Goal: Task Accomplishment & Management: Manage account settings

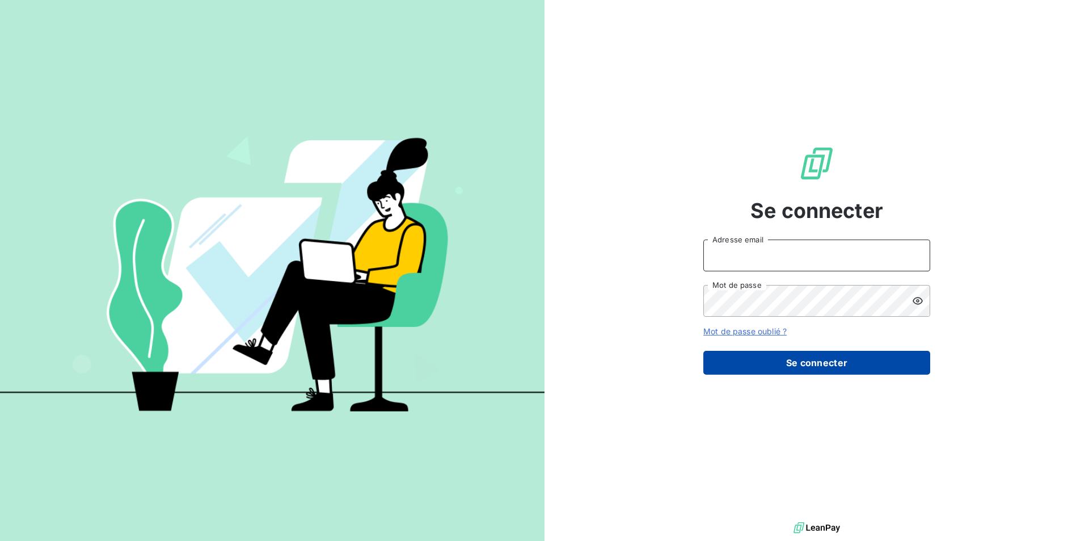
type input "[EMAIL_ADDRESS][DOMAIN_NAME]"
click at [796, 361] on button "Se connecter" at bounding box center [816, 363] width 227 height 24
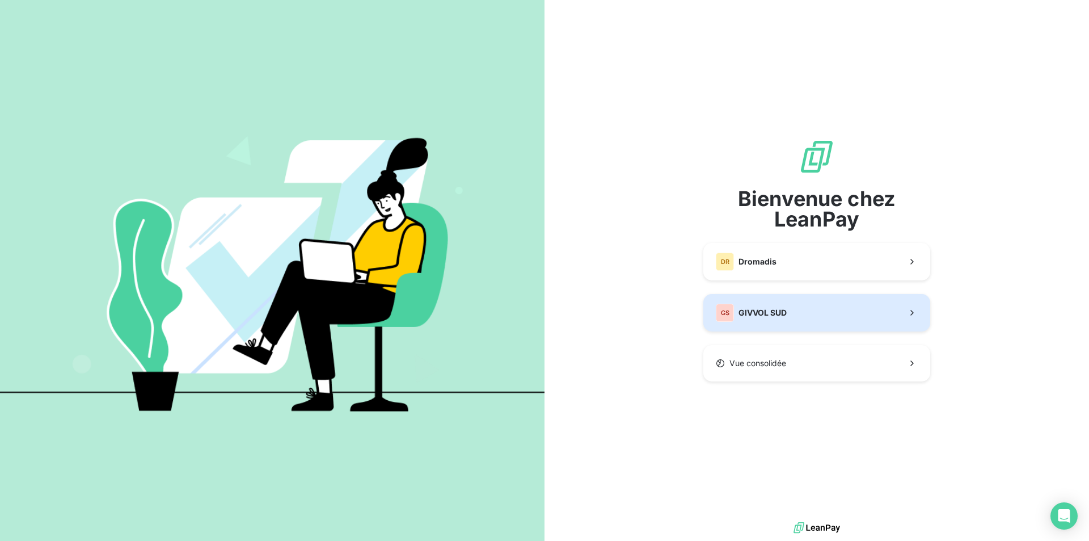
click at [776, 305] on div "GS GIVVOL SUD" at bounding box center [751, 312] width 71 height 18
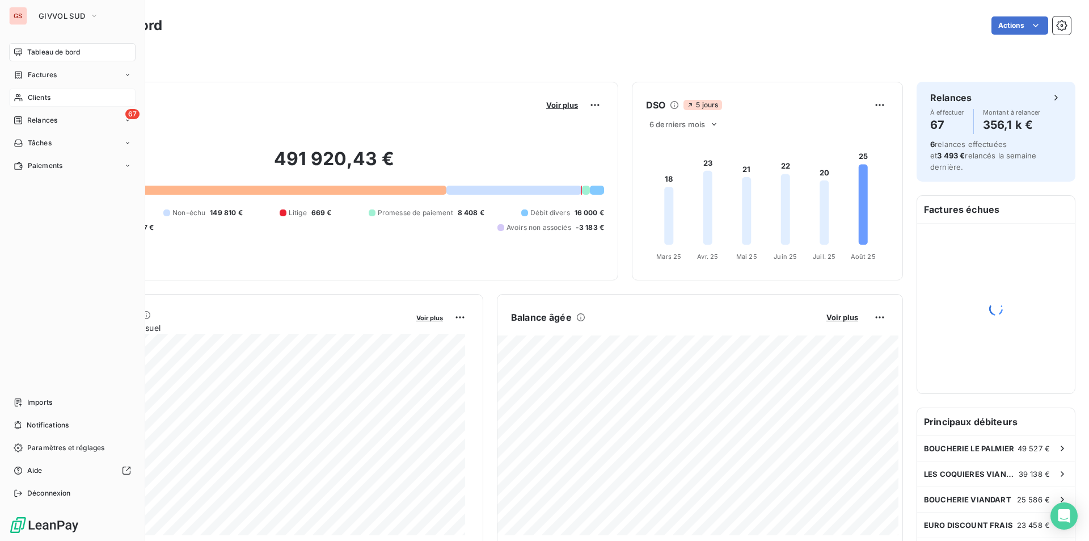
click at [33, 91] on div "Clients" at bounding box center [72, 97] width 126 height 18
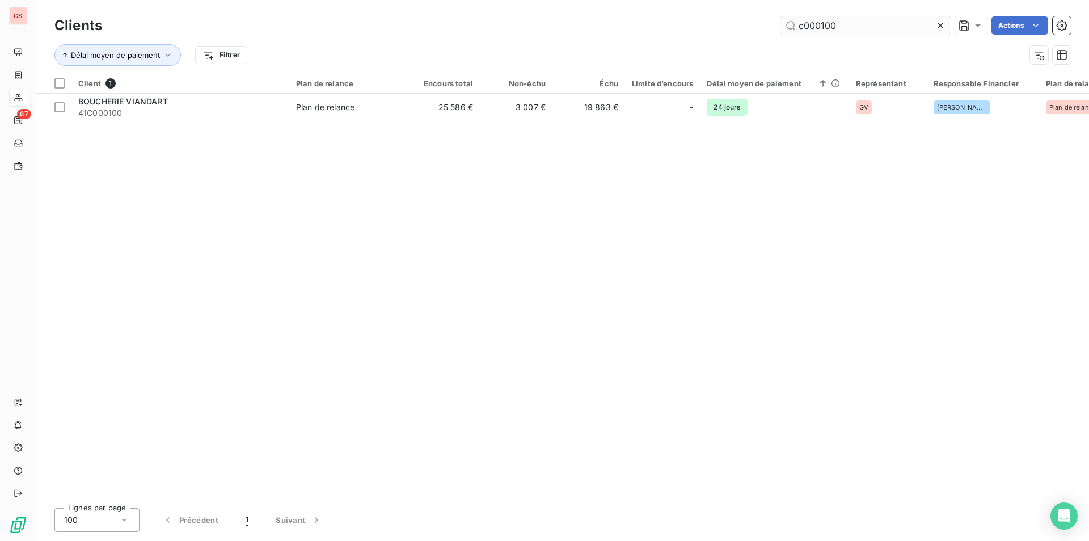
drag, startPoint x: 825, startPoint y: 22, endPoint x: 847, endPoint y: 23, distance: 22.2
click at [847, 23] on input "c000100" at bounding box center [865, 25] width 170 height 18
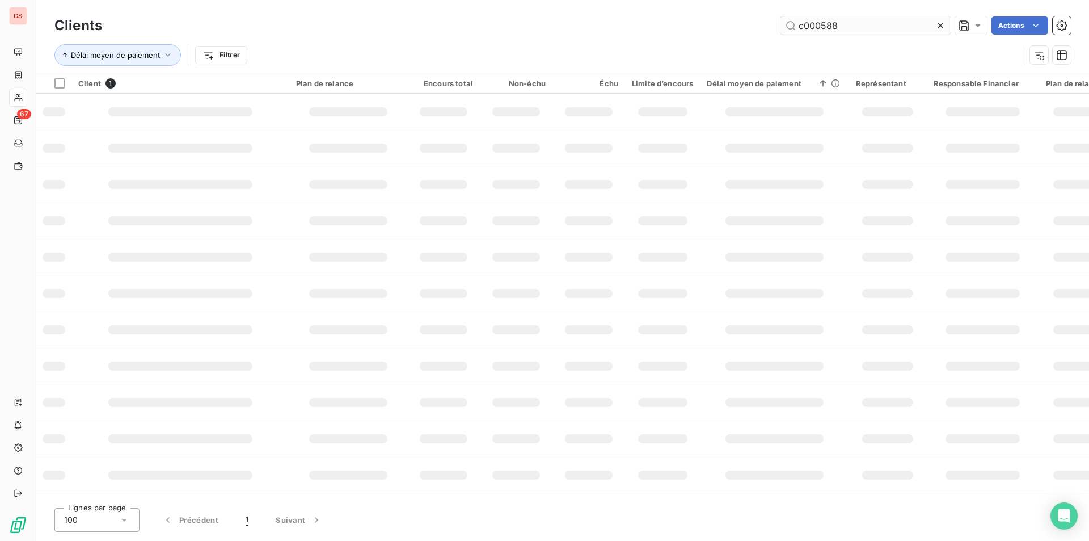
type input "c000588"
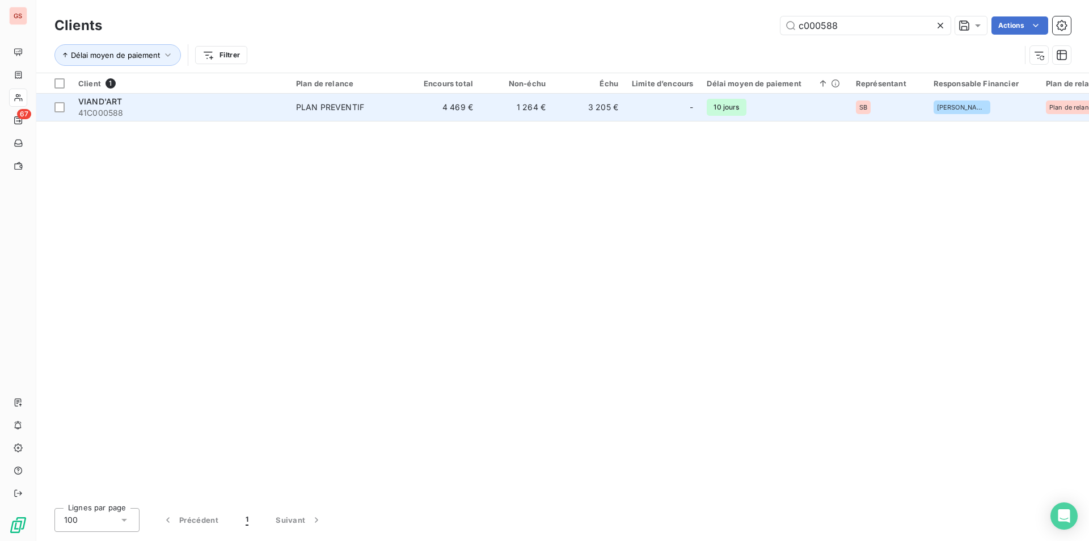
click at [251, 109] on span "41C000588" at bounding box center [180, 112] width 204 height 11
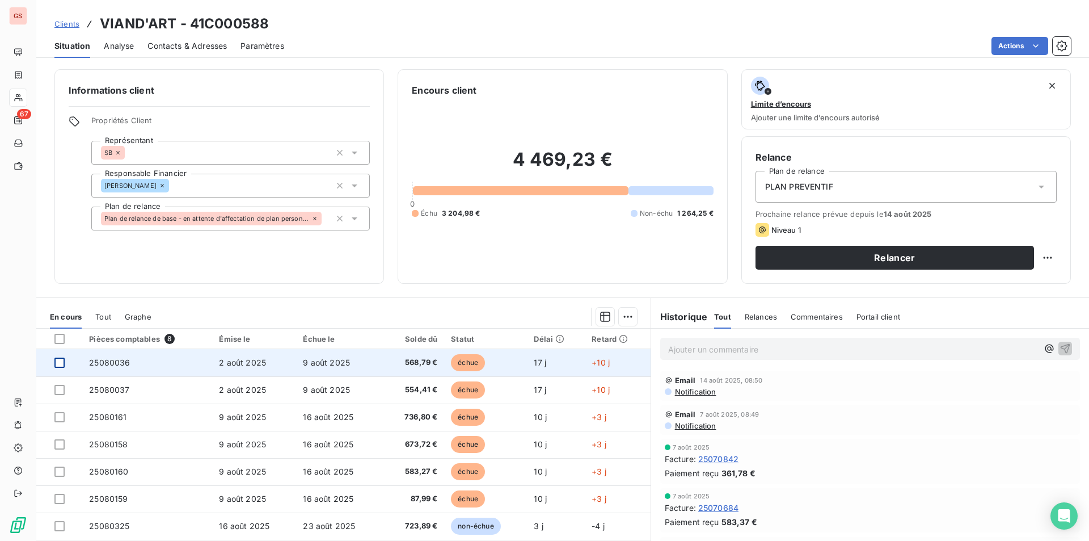
click at [59, 358] on div at bounding box center [59, 362] width 10 height 10
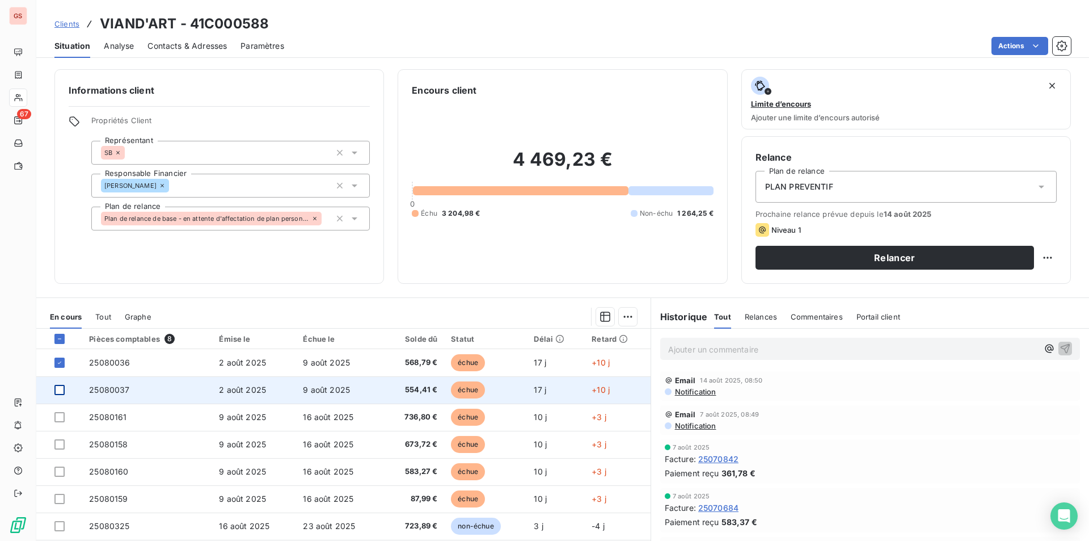
click at [61, 386] on div at bounding box center [59, 390] width 10 height 10
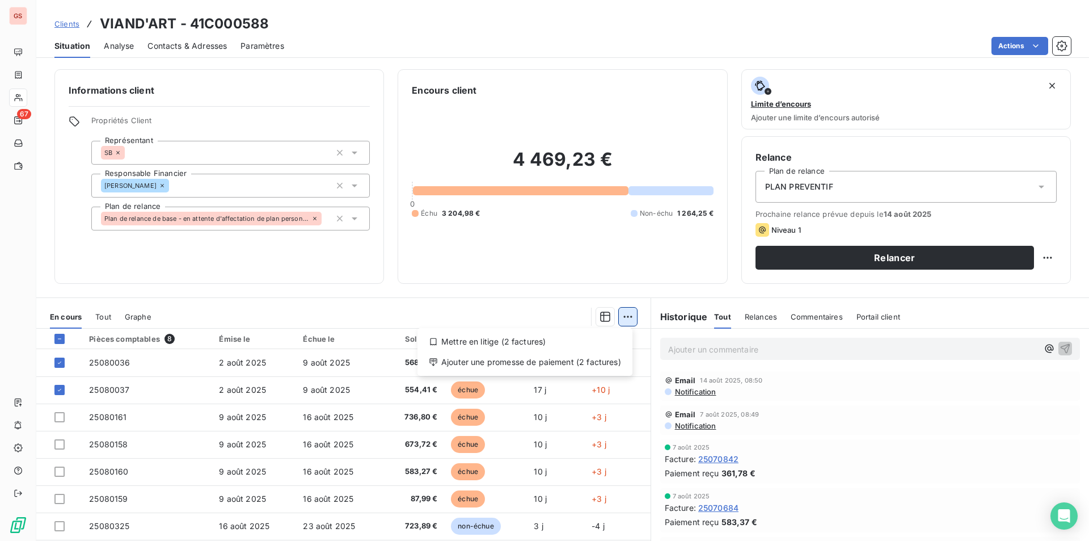
click at [622, 315] on html "GS 67 Clients VIAND'ART - 41C000588 Situation Analyse Contacts & Adresses Param…" at bounding box center [544, 270] width 1089 height 541
click at [545, 368] on div "Ajouter une promesse de paiement (2 factures)" at bounding box center [525, 362] width 206 height 18
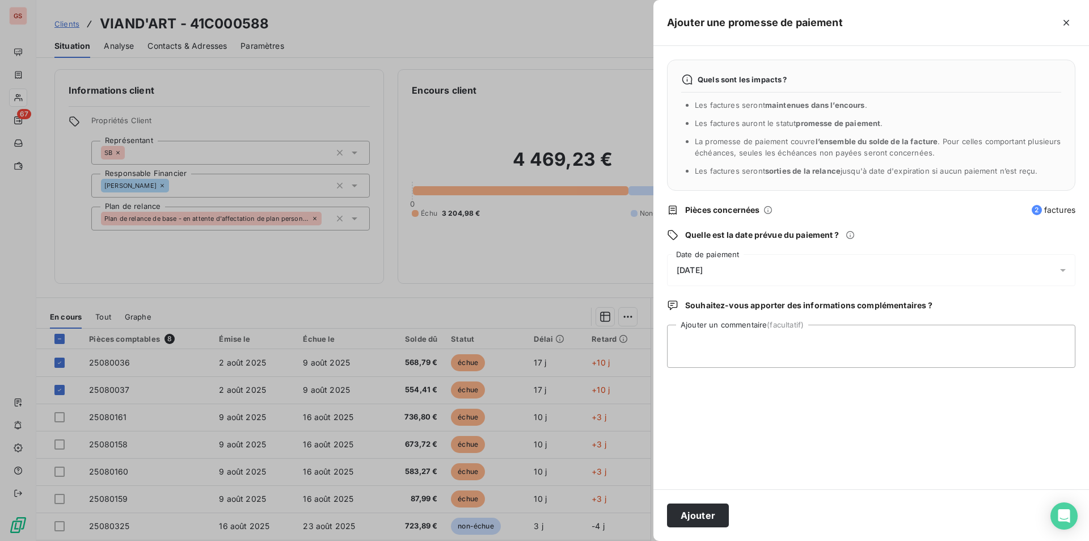
click at [734, 270] on div "[DATE]" at bounding box center [871, 270] width 408 height 32
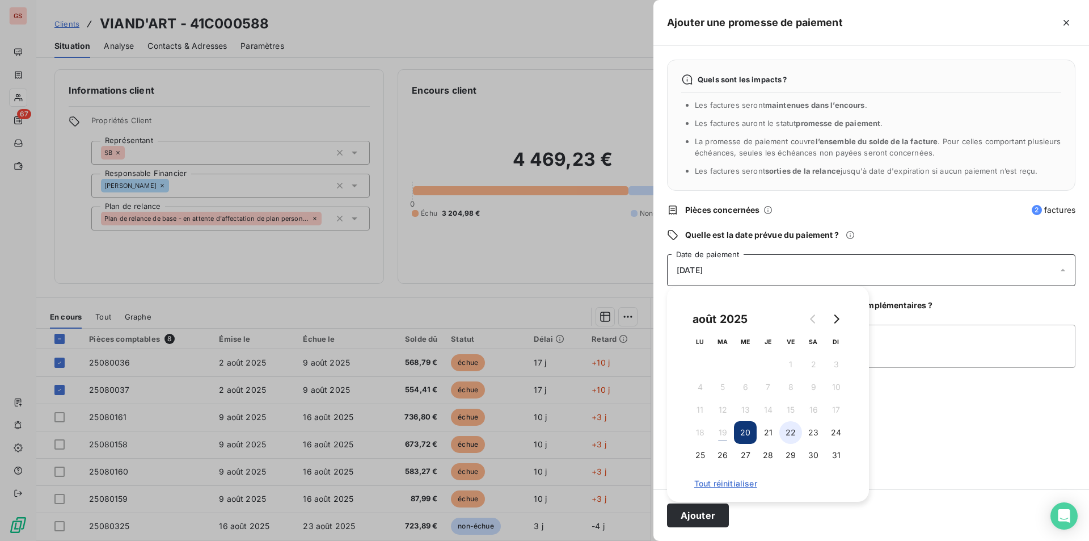
click at [786, 432] on button "22" at bounding box center [790, 432] width 23 height 23
click at [898, 338] on textarea "Ajouter un commentaire (facultatif)" at bounding box center [871, 345] width 408 height 43
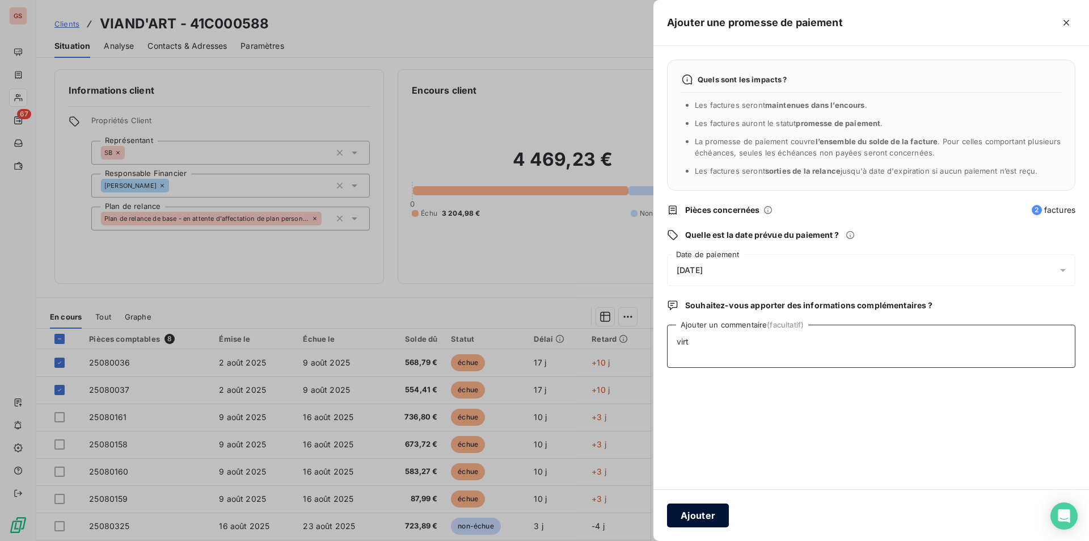
type textarea "virt"
click at [724, 514] on button "Ajouter" at bounding box center [698, 515] width 62 height 24
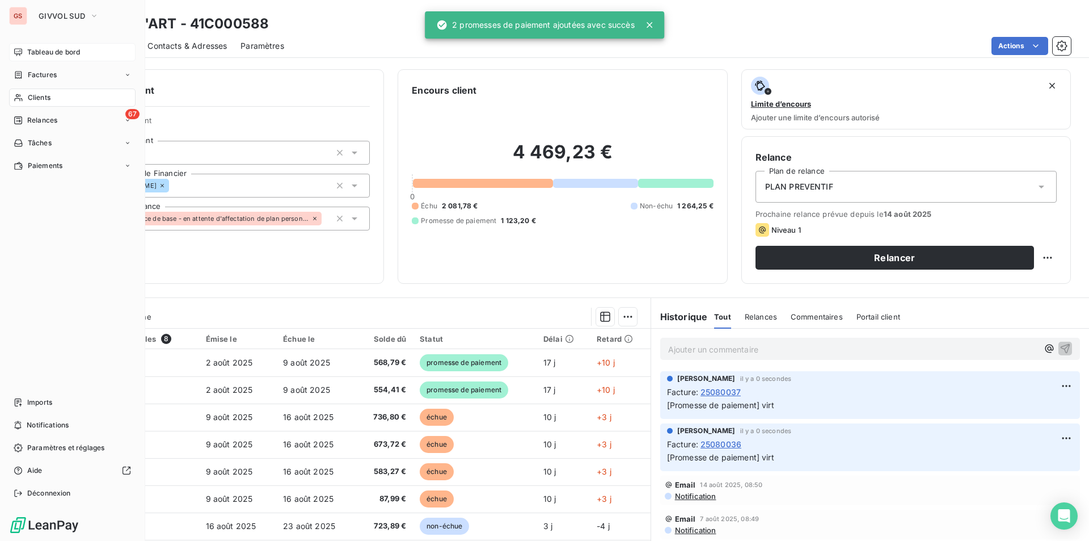
click at [28, 45] on div "Tableau de bord" at bounding box center [72, 52] width 126 height 18
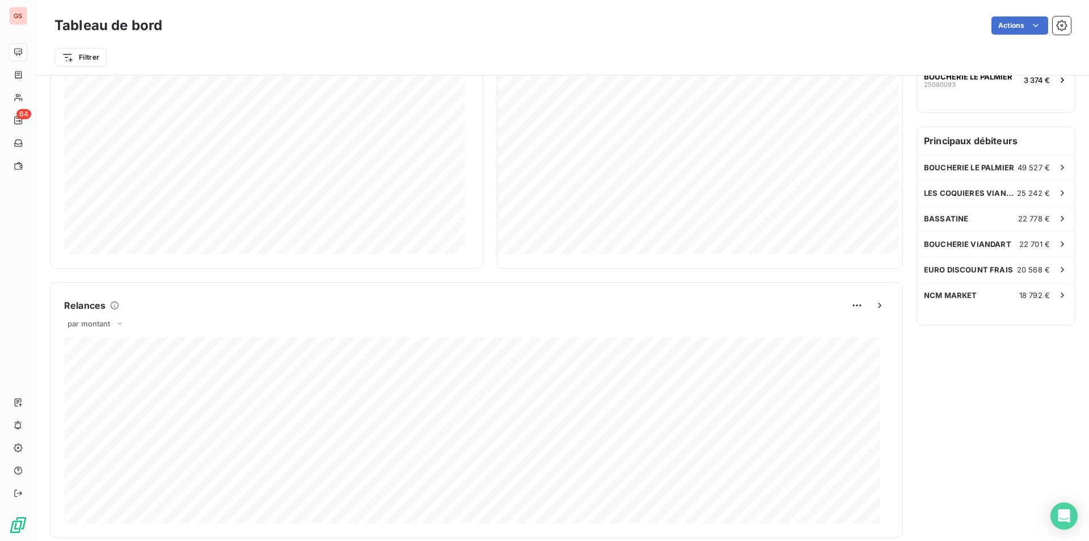
scroll to position [225, 0]
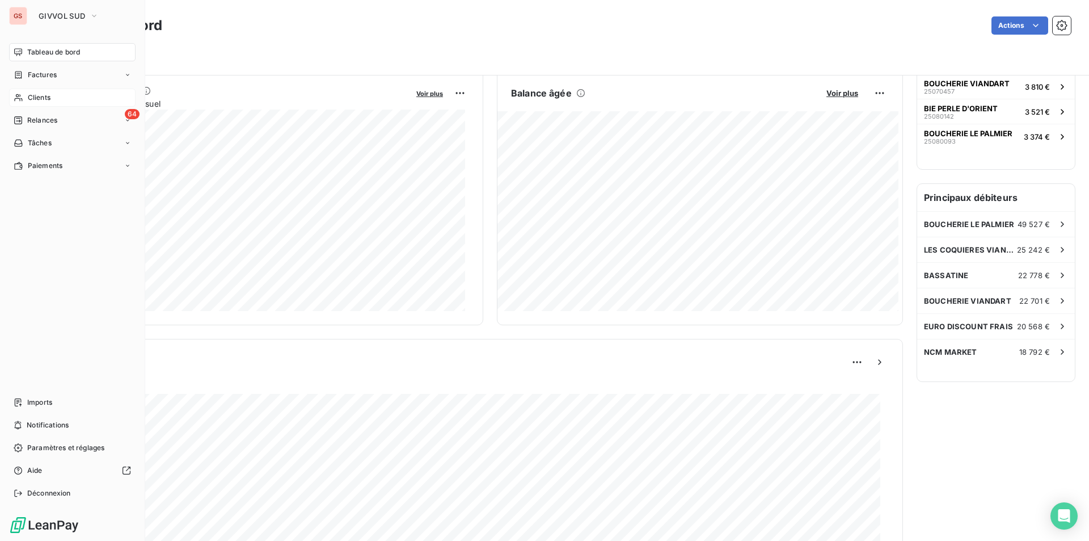
click at [57, 103] on div "Clients" at bounding box center [72, 97] width 126 height 18
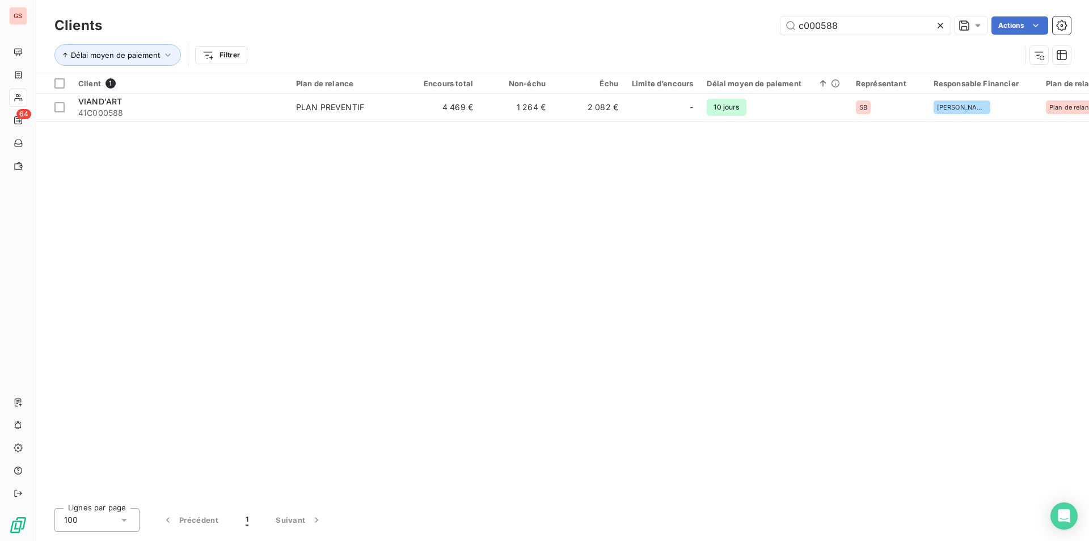
drag, startPoint x: 851, startPoint y: 27, endPoint x: 683, endPoint y: 35, distance: 168.1
click at [683, 35] on div "Clients c000588 Actions" at bounding box center [562, 26] width 1016 height 24
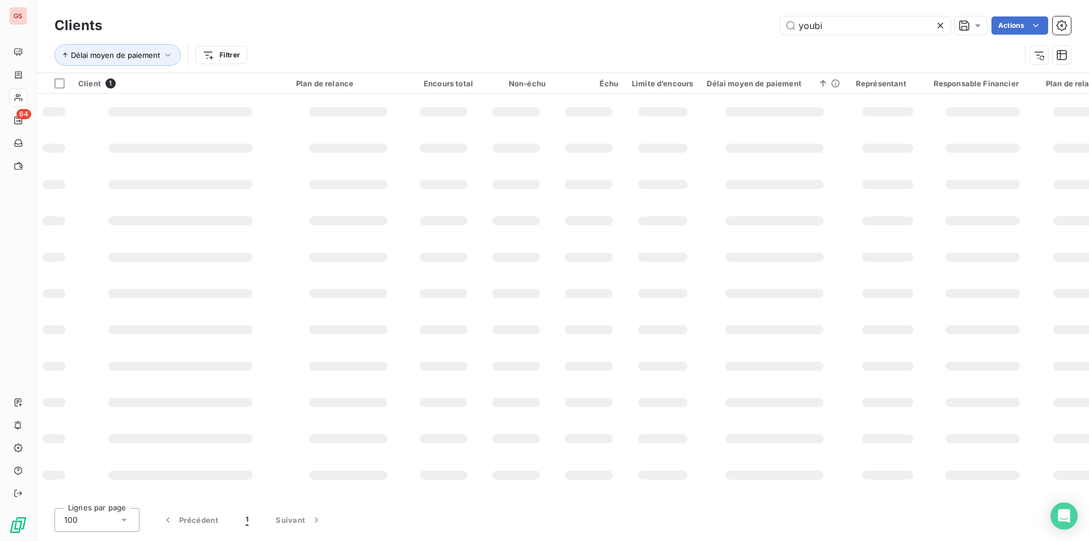
type input "youbi"
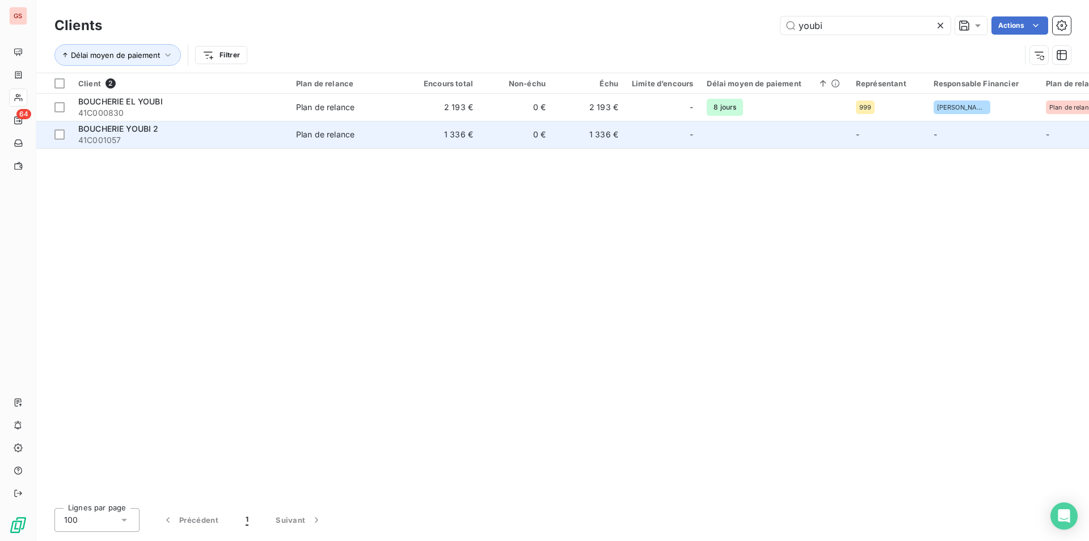
click at [199, 133] on div "BOUCHERIE YOUBI 2" at bounding box center [180, 128] width 204 height 11
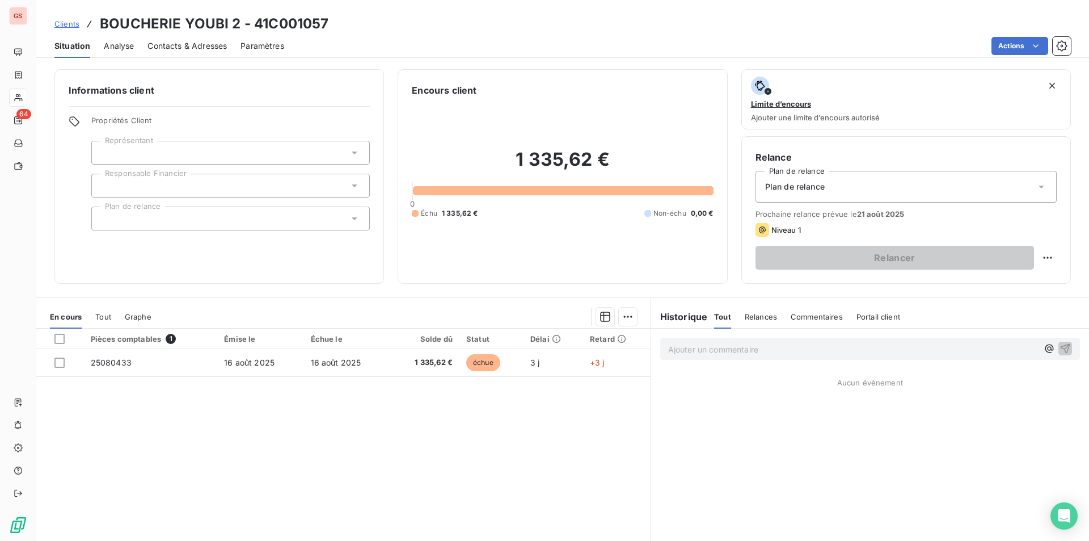
click at [174, 50] on span "Contacts & Adresses" at bounding box center [186, 45] width 79 height 11
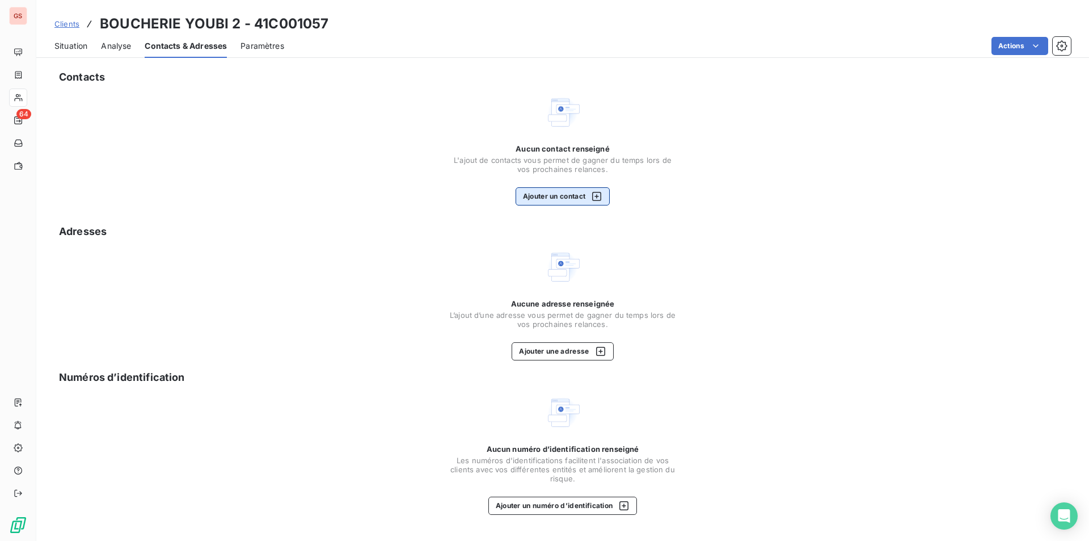
click at [577, 192] on button "Ajouter un contact" at bounding box center [563, 196] width 95 height 18
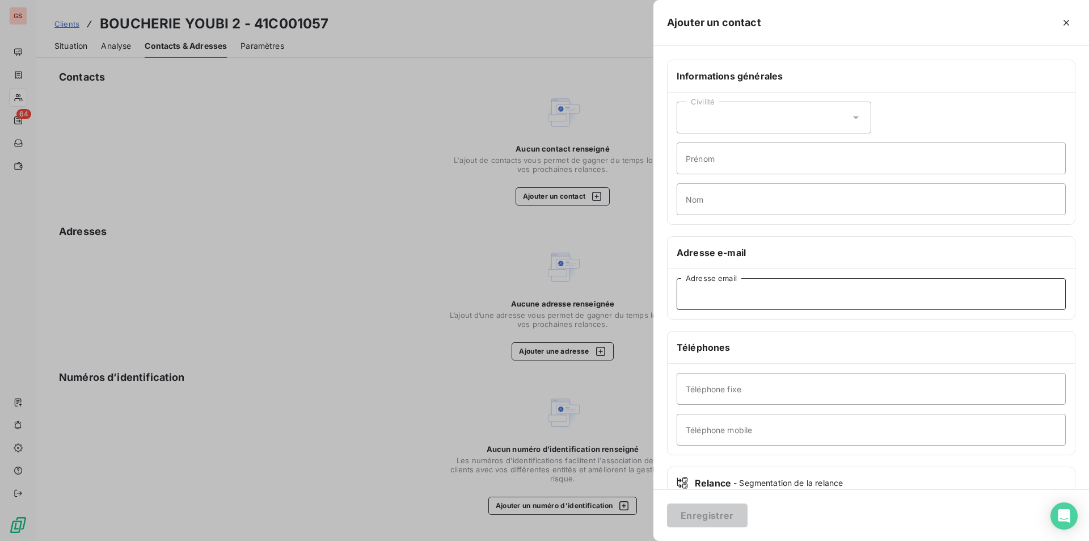
click at [732, 301] on input "Adresse email" at bounding box center [871, 294] width 389 height 32
paste input "[EMAIL_ADDRESS][DOMAIN_NAME]"
type input "[EMAIL_ADDRESS][DOMAIN_NAME]"
click at [753, 432] on input "Téléphone mobile" at bounding box center [871, 429] width 389 height 32
paste input "0699305795"
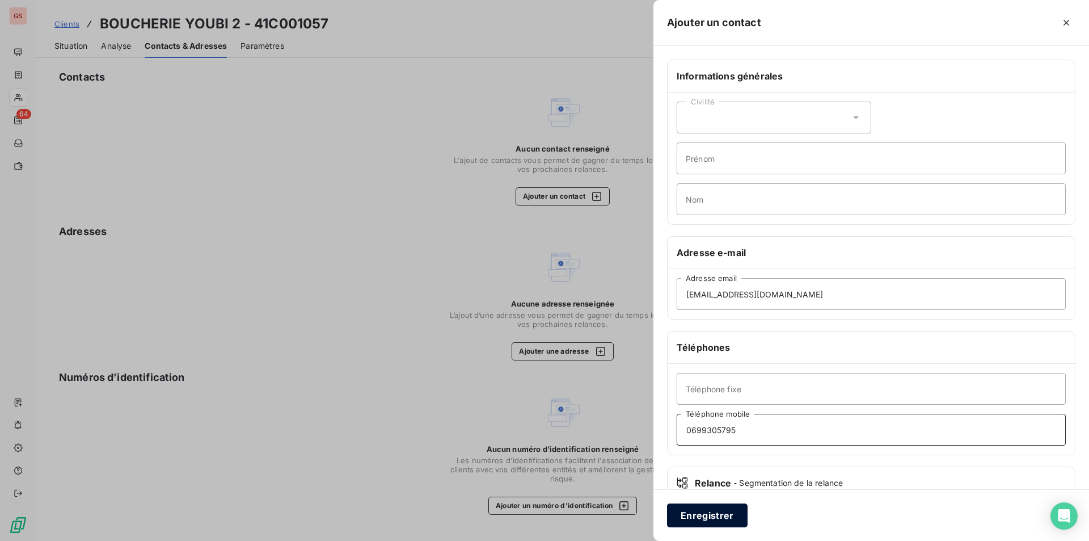
type input "0699305795"
click at [729, 517] on button "Enregistrer" at bounding box center [707, 515] width 81 height 24
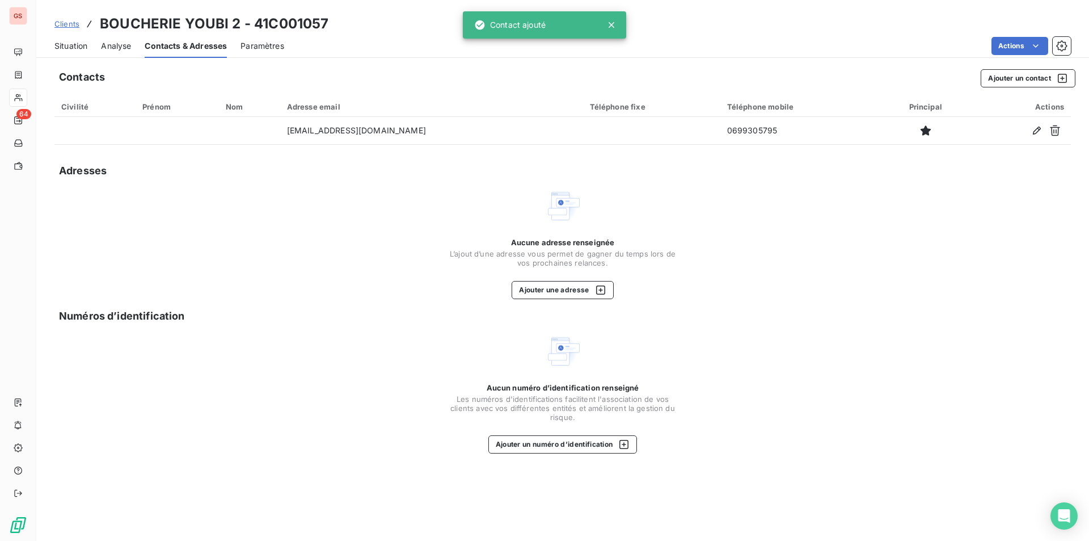
click at [258, 49] on span "Paramètres" at bounding box center [262, 45] width 44 height 11
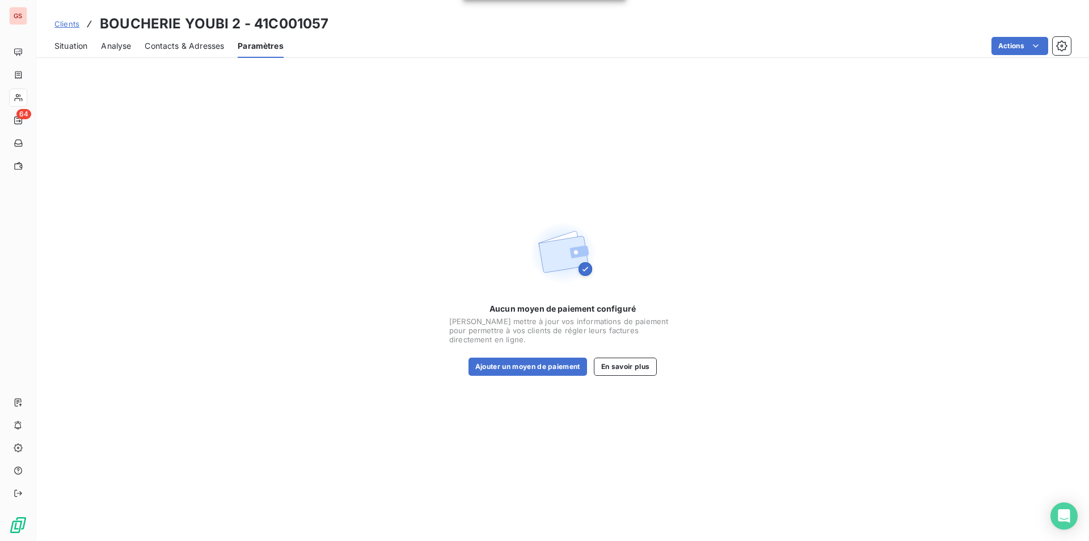
click at [47, 47] on div "Situation Analyse Contacts & Adresses Paramètres Actions" at bounding box center [562, 46] width 1053 height 24
click at [53, 46] on div "Situation Analyse Contacts & Adresses Paramètres Actions" at bounding box center [562, 46] width 1053 height 24
click at [78, 50] on span "Situation" at bounding box center [70, 45] width 33 height 11
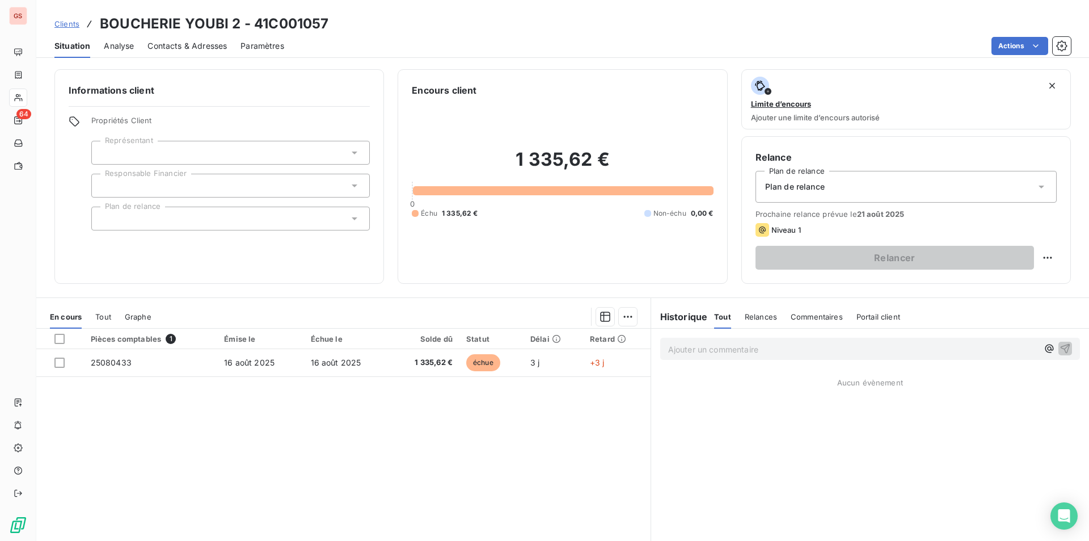
click at [65, 341] on div at bounding box center [65, 339] width 23 height 10
click at [61, 339] on div at bounding box center [59, 339] width 10 height 10
click at [616, 311] on html "GS 64 Clients BOUCHERIE YOUBI 2 - 41C001057 Situation Analyse Contacts & Adress…" at bounding box center [544, 270] width 1089 height 541
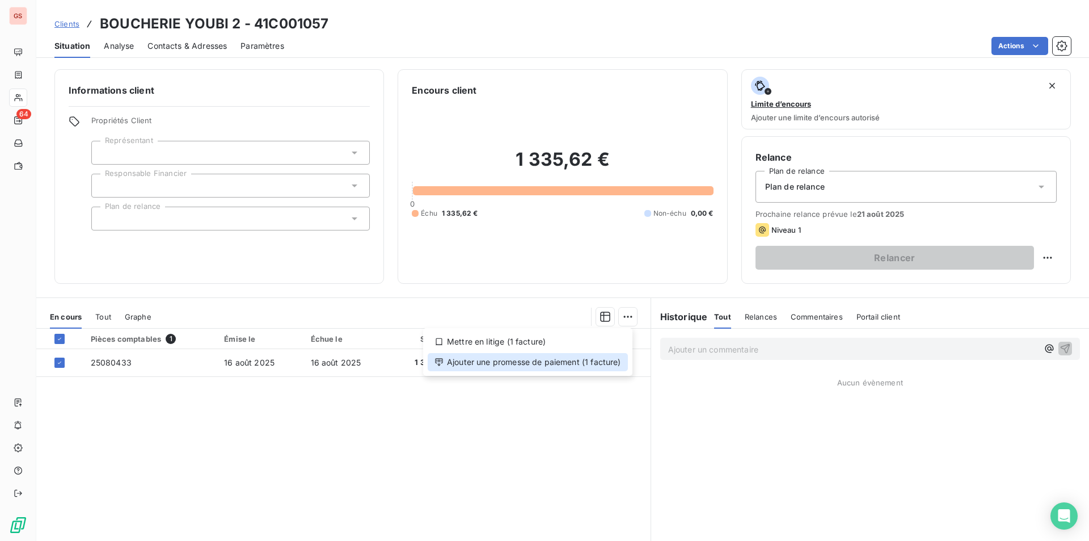
click at [572, 355] on div "Ajouter une promesse de paiement (1 facture)" at bounding box center [528, 362] width 200 height 18
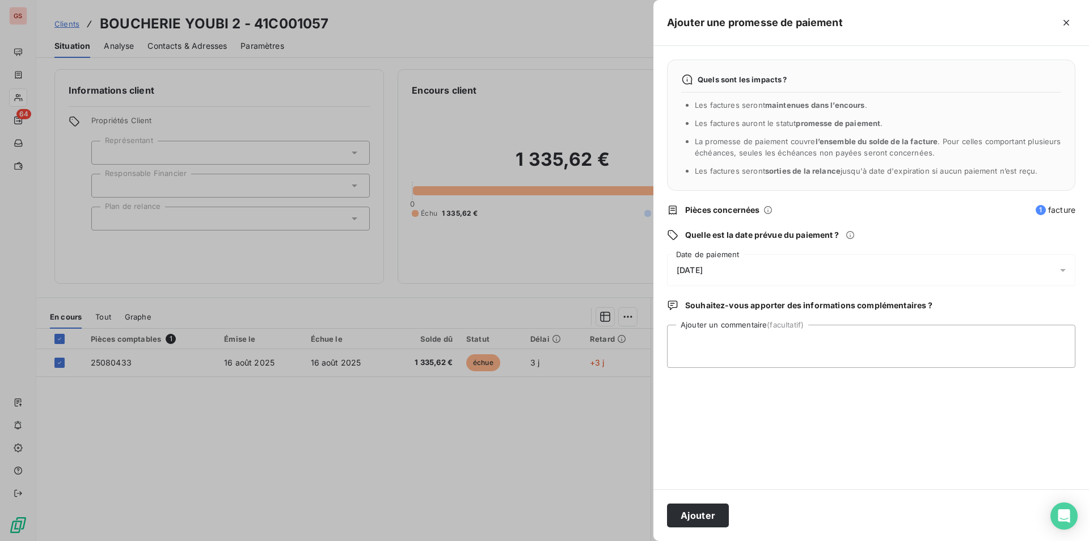
click at [727, 258] on div "[DATE]" at bounding box center [871, 270] width 408 height 32
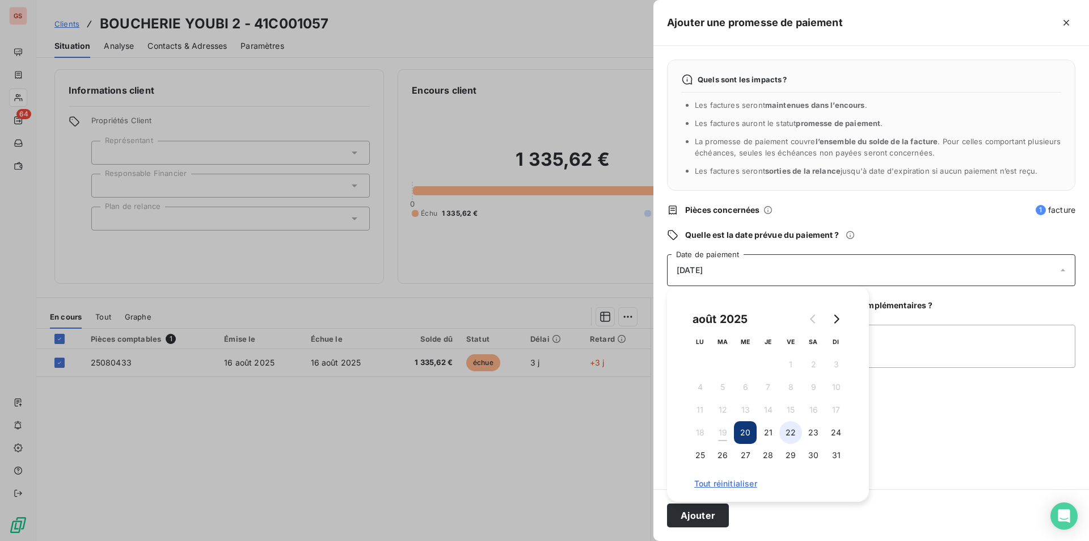
click at [784, 433] on button "22" at bounding box center [790, 432] width 23 height 23
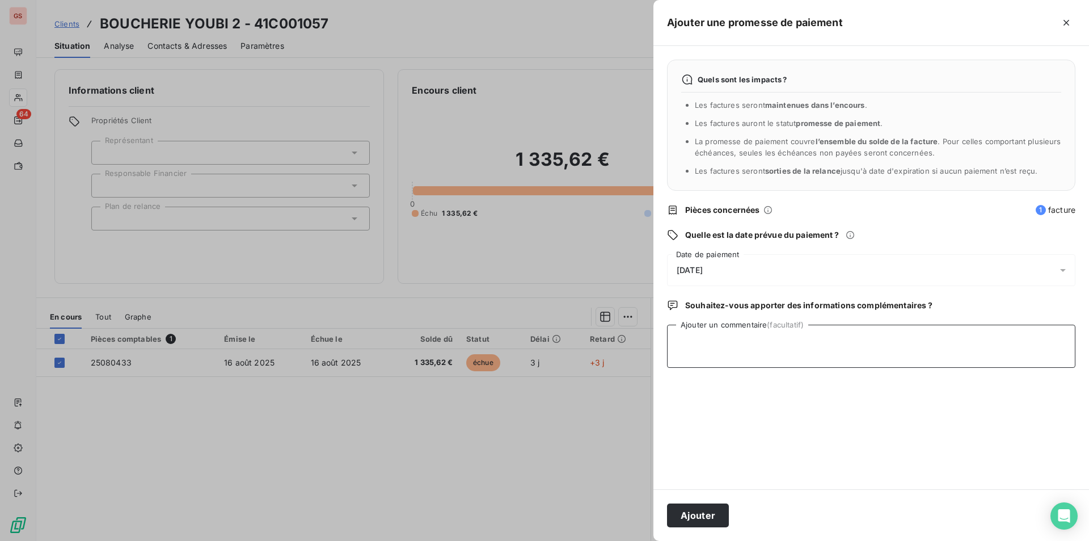
click at [891, 358] on textarea "Ajouter un commentaire (facultatif)" at bounding box center [871, 345] width 408 height 43
type textarea "virt"
click at [690, 507] on button "Ajouter" at bounding box center [698, 515] width 62 height 24
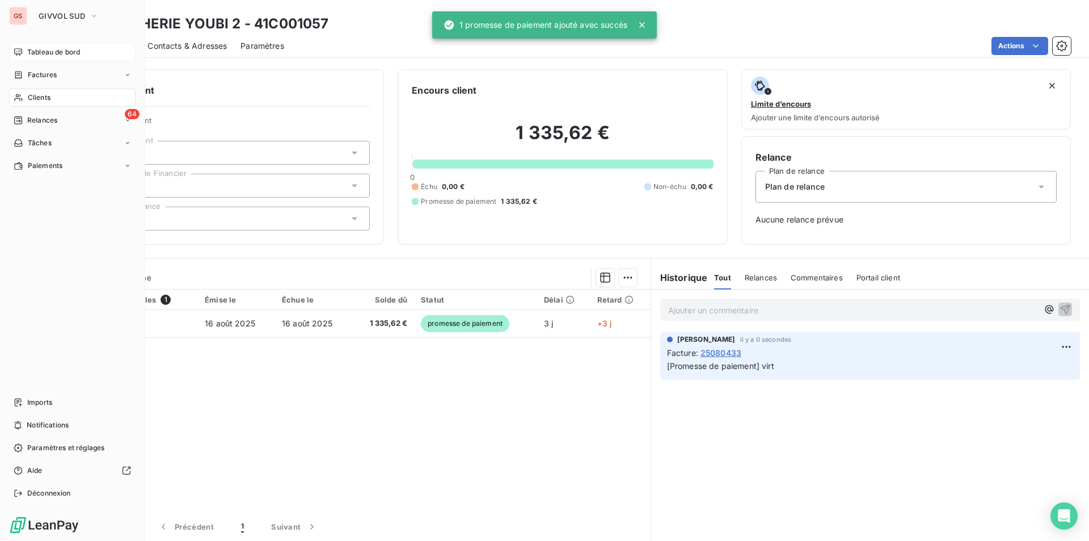
click at [43, 56] on span "Tableau de bord" at bounding box center [53, 52] width 53 height 10
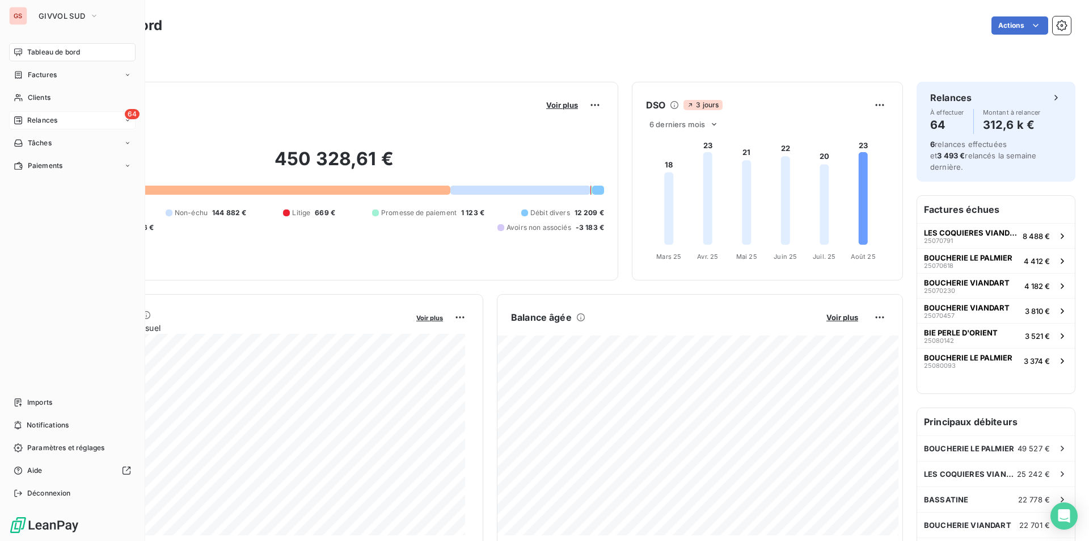
click at [52, 120] on span "Relances" at bounding box center [42, 120] width 30 height 10
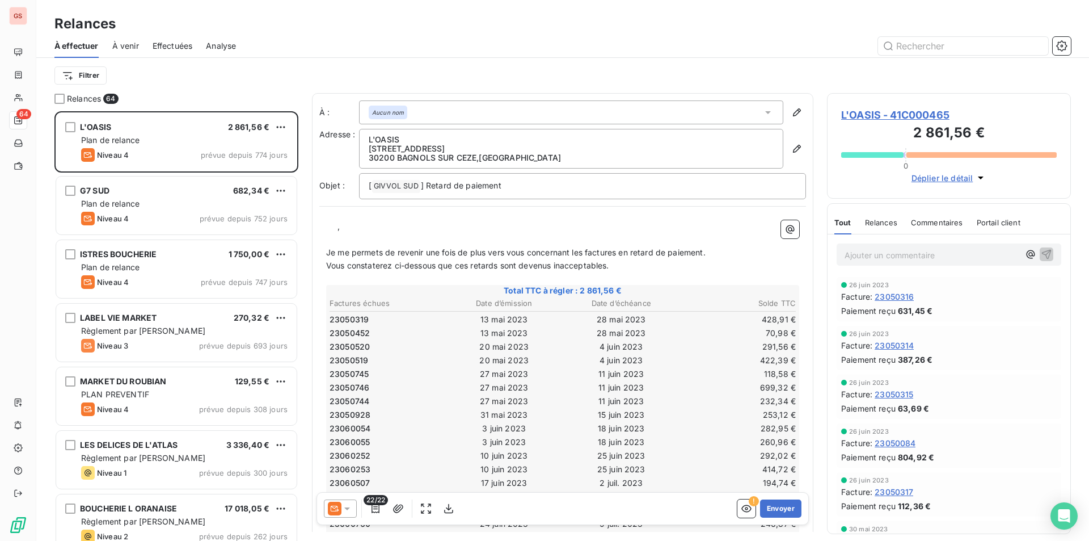
scroll to position [421, 235]
click at [1057, 43] on icon "button" at bounding box center [1061, 45] width 11 height 11
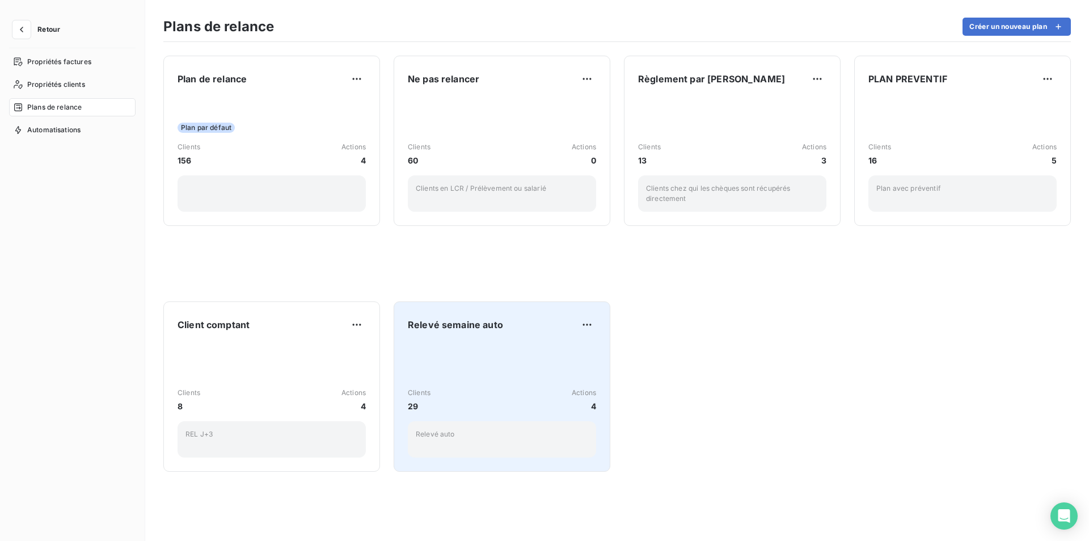
click at [513, 352] on div "Clients 29 Actions 4 Relevé auto" at bounding box center [502, 400] width 188 height 115
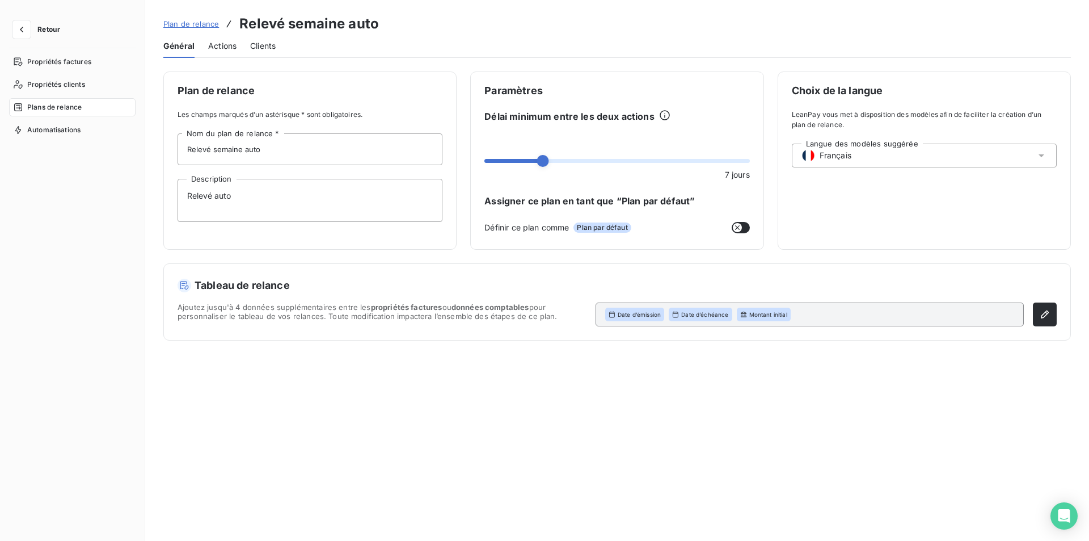
click at [257, 44] on span "Clients" at bounding box center [263, 45] width 26 height 11
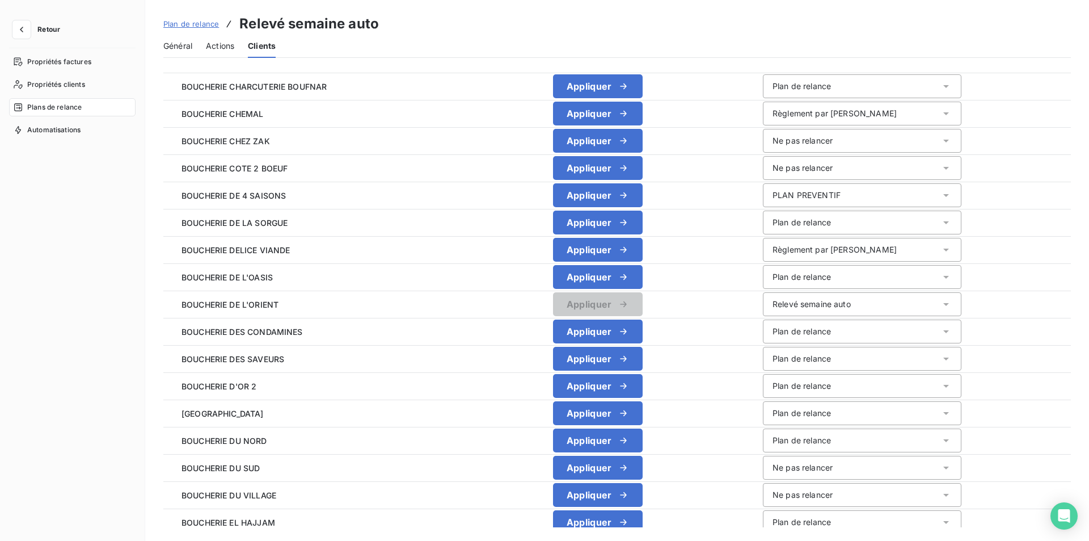
scroll to position [1050, 0]
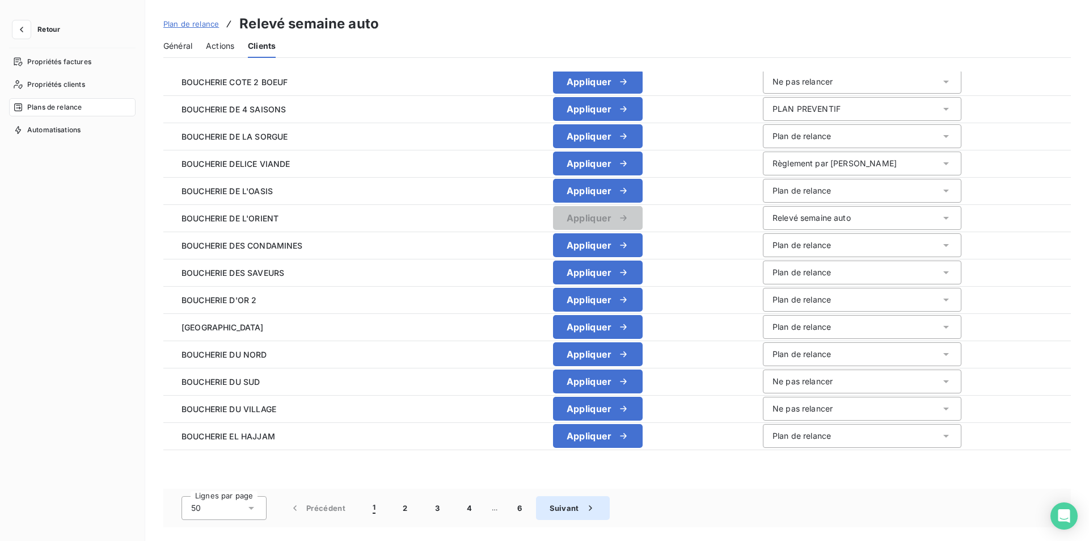
click at [577, 509] on button "Suivant" at bounding box center [573, 508] width 74 height 24
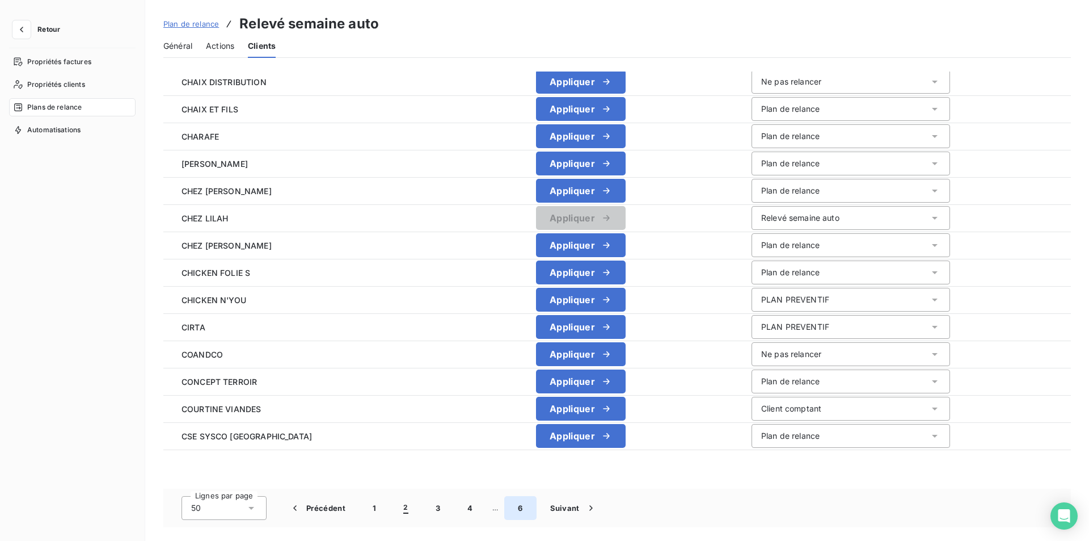
click at [524, 510] on button "6" at bounding box center [520, 508] width 32 height 24
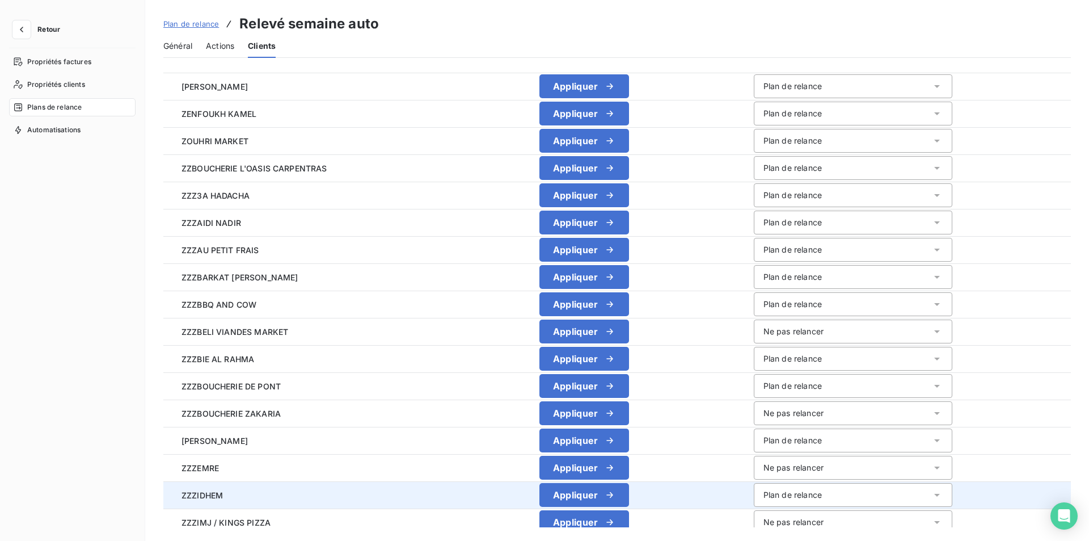
scroll to position [560, 0]
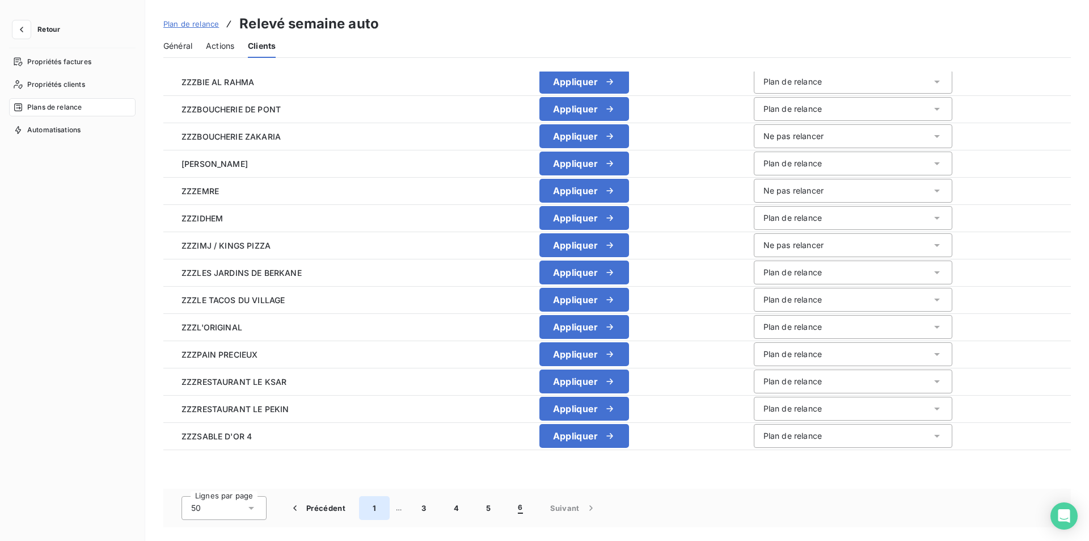
click at [374, 509] on button "1" at bounding box center [374, 508] width 31 height 24
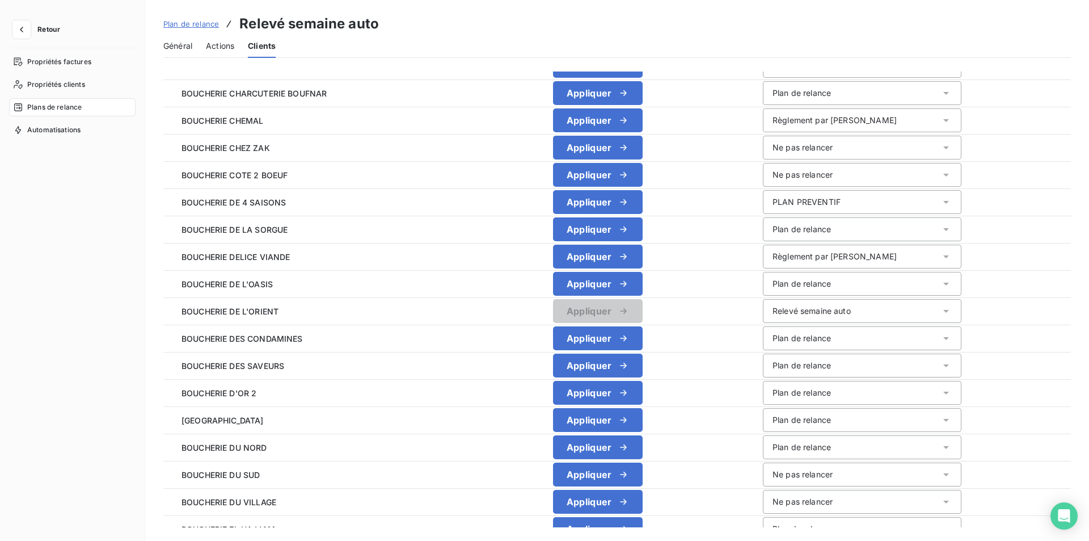
scroll to position [1050, 0]
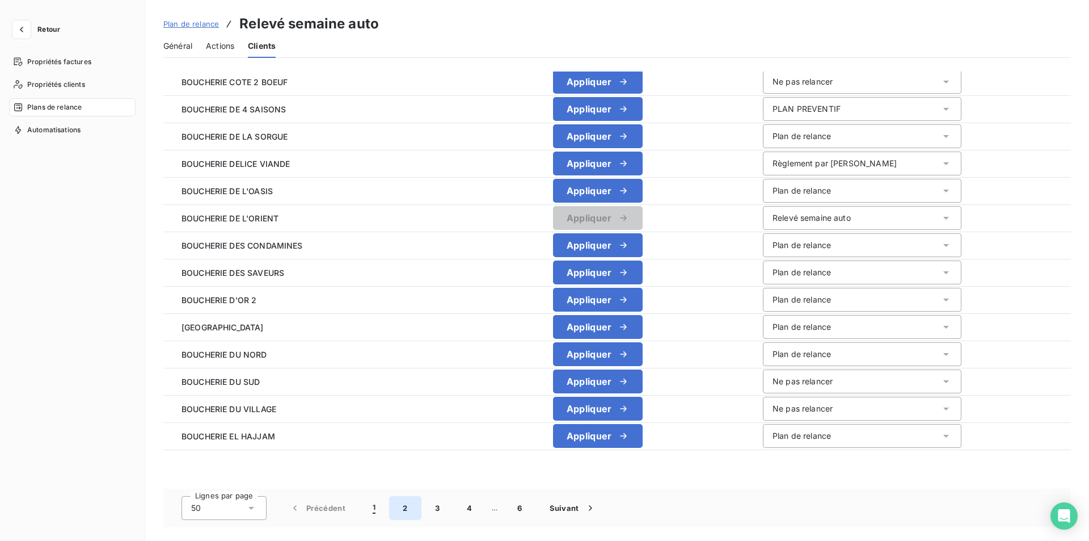
click at [399, 508] on button "2" at bounding box center [405, 508] width 32 height 24
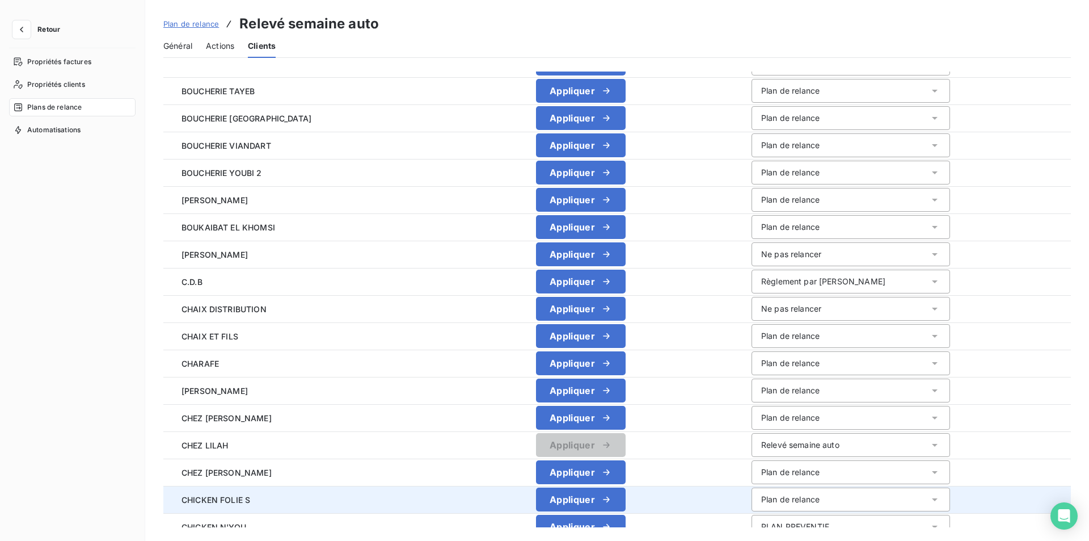
scroll to position [767, 0]
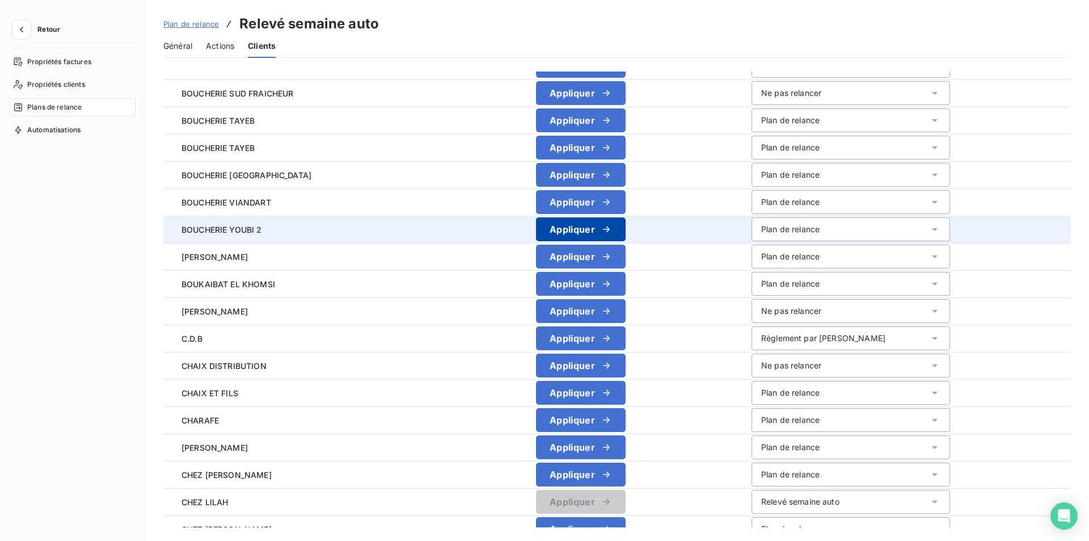
click at [595, 234] on div "button" at bounding box center [603, 228] width 17 height 11
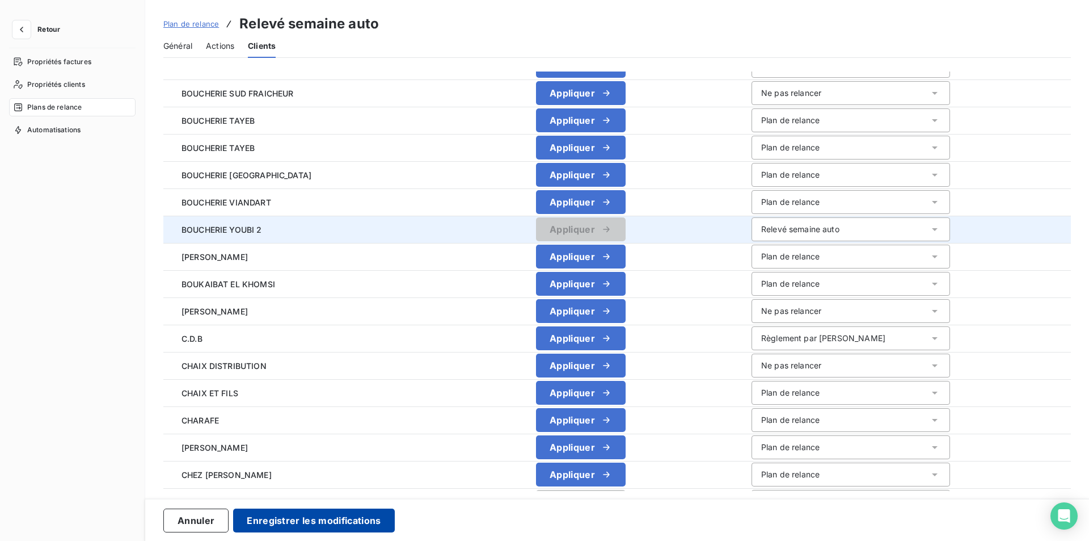
click at [303, 508] on button "Enregistrer les modifications" at bounding box center [313, 520] width 161 height 24
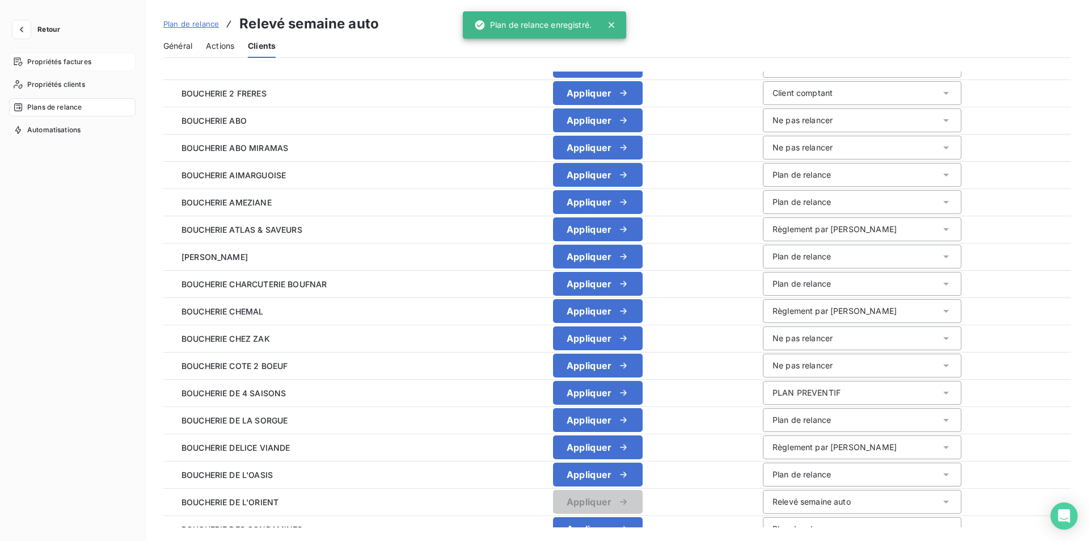
click at [74, 60] on span "Propriétés factures" at bounding box center [59, 62] width 64 height 10
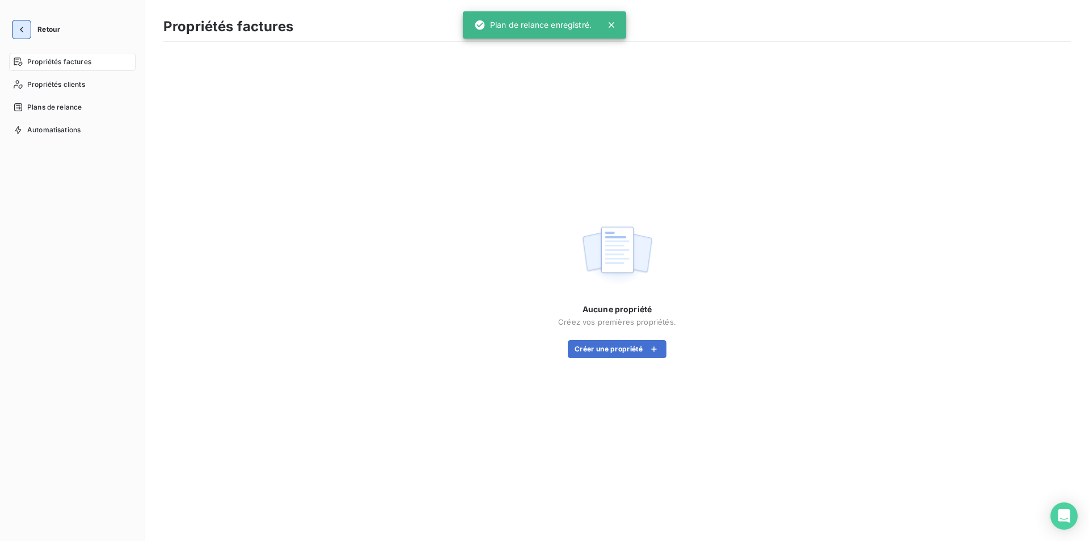
click at [24, 33] on icon "button" at bounding box center [21, 29] width 11 height 11
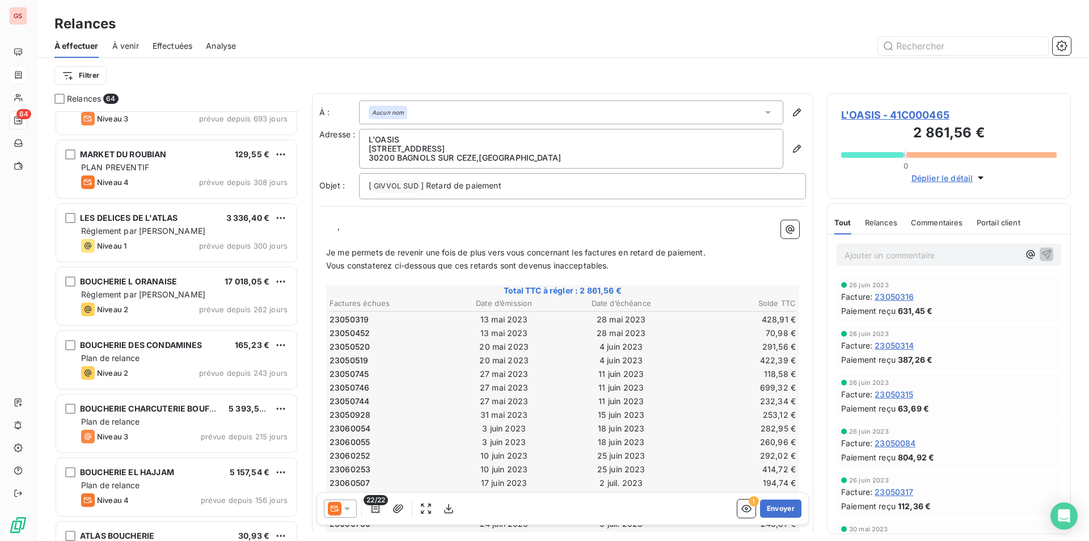
scroll to position [284, 0]
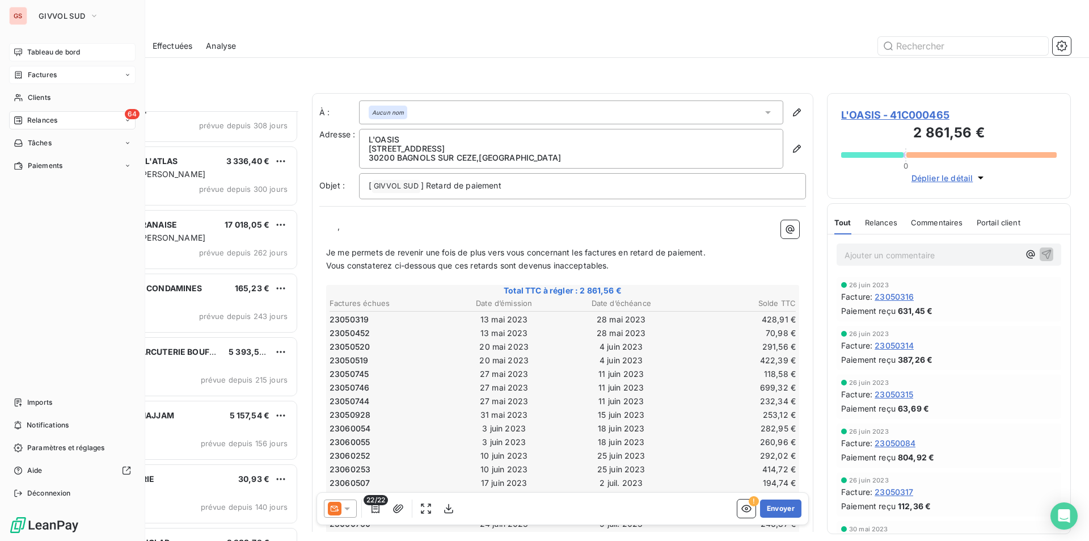
click at [49, 53] on span "Tableau de bord" at bounding box center [53, 52] width 53 height 10
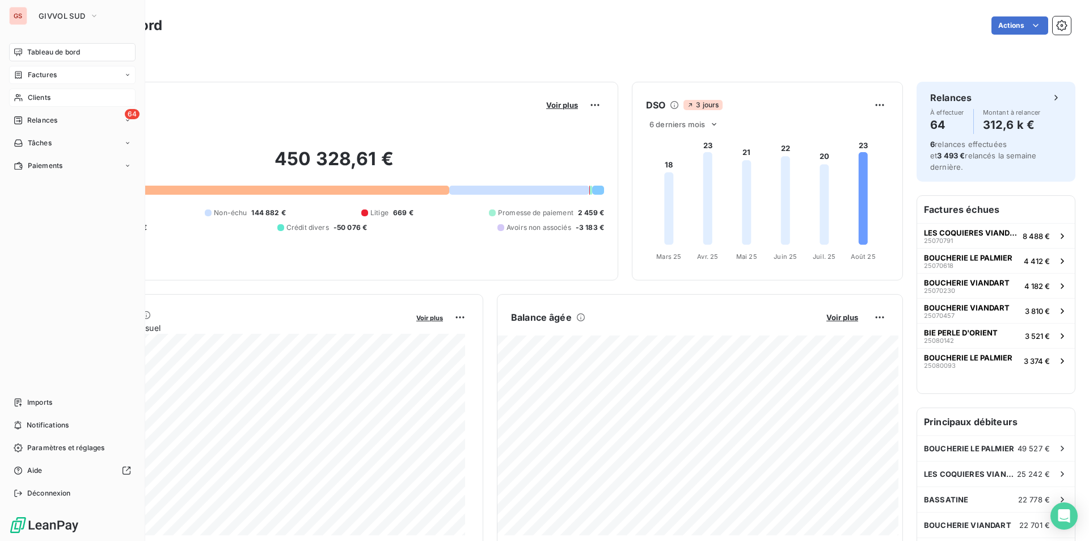
click at [53, 101] on div "Clients" at bounding box center [72, 97] width 126 height 18
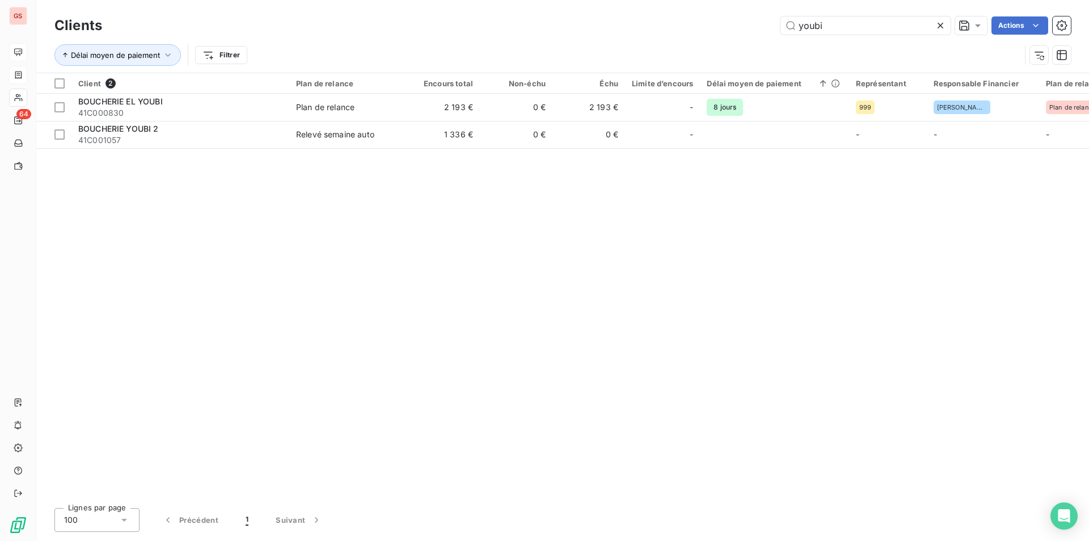
drag, startPoint x: 842, startPoint y: 32, endPoint x: 725, endPoint y: 23, distance: 116.7
click at [725, 23] on div "youbi Actions" at bounding box center [593, 25] width 955 height 18
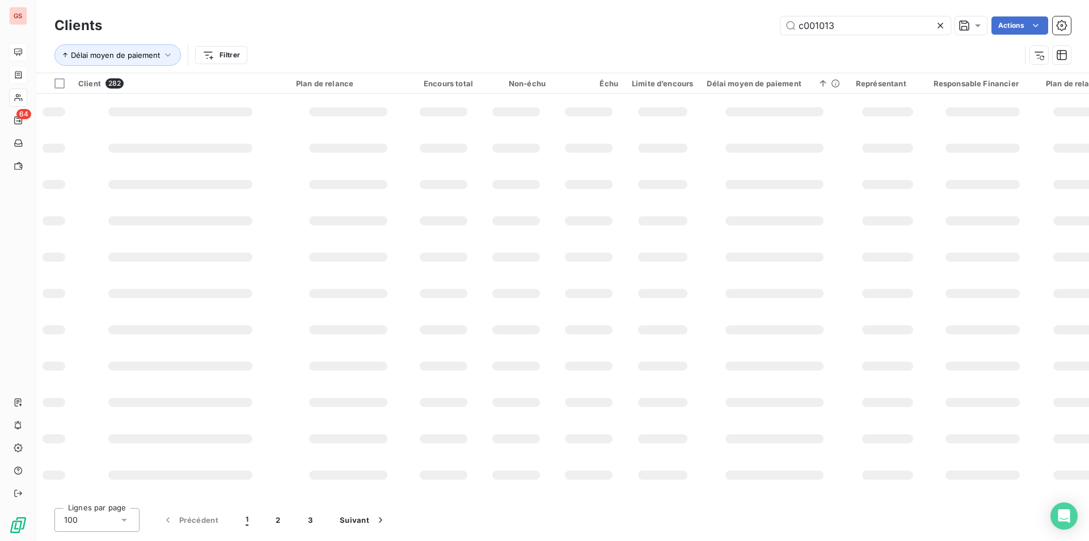
type input "c001013"
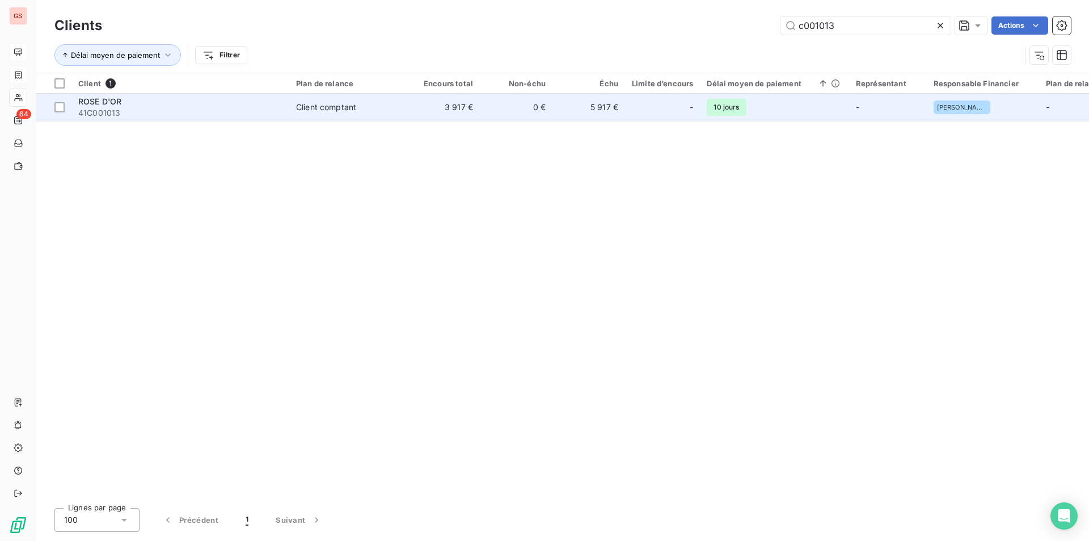
click at [273, 108] on span "41C001013" at bounding box center [180, 112] width 204 height 11
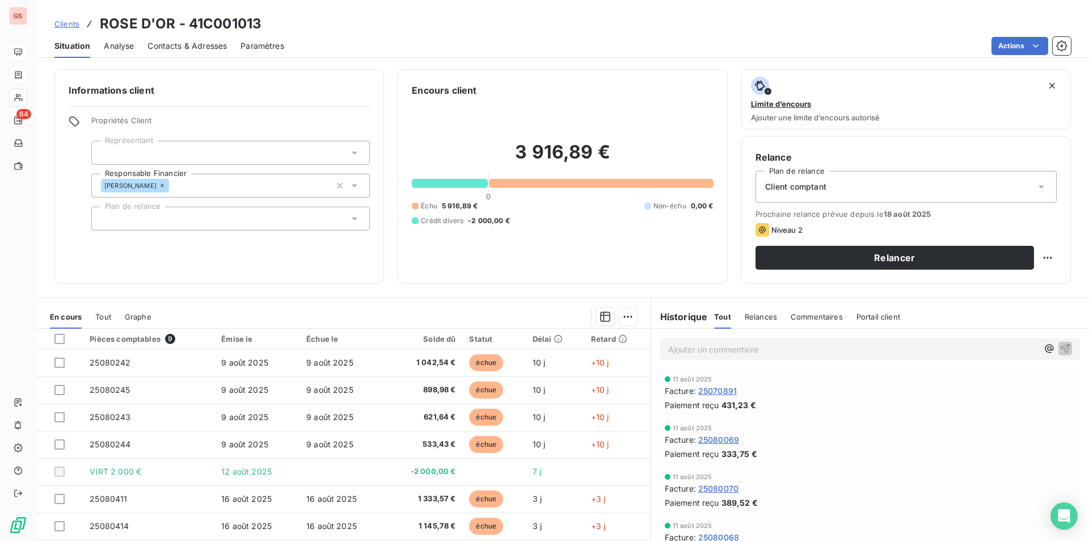
click at [716, 350] on p "Ajouter un commentaire ﻿" at bounding box center [853, 349] width 370 height 14
click at [1060, 344] on icon "button" at bounding box center [1065, 347] width 11 height 11
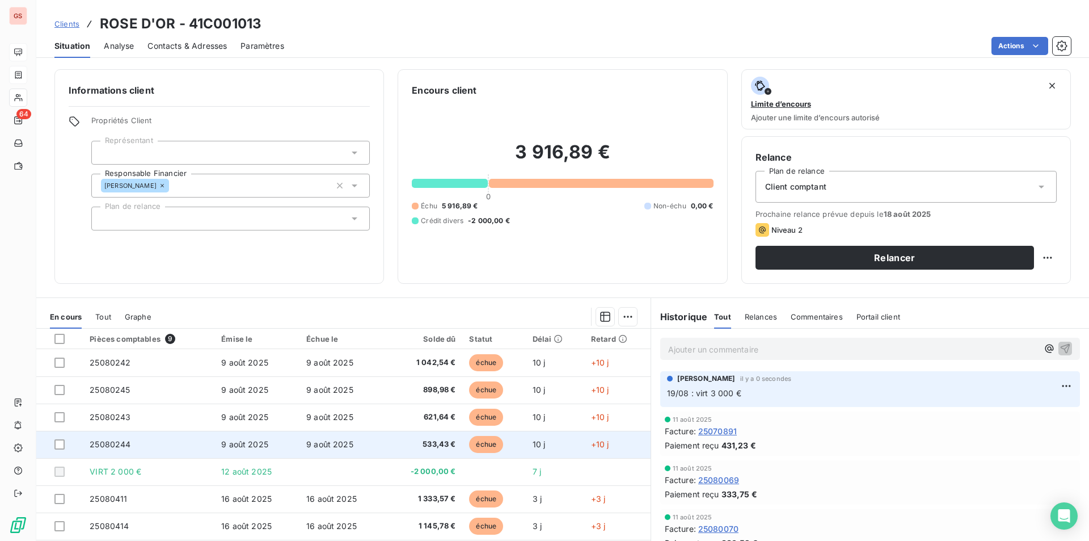
scroll to position [48, 0]
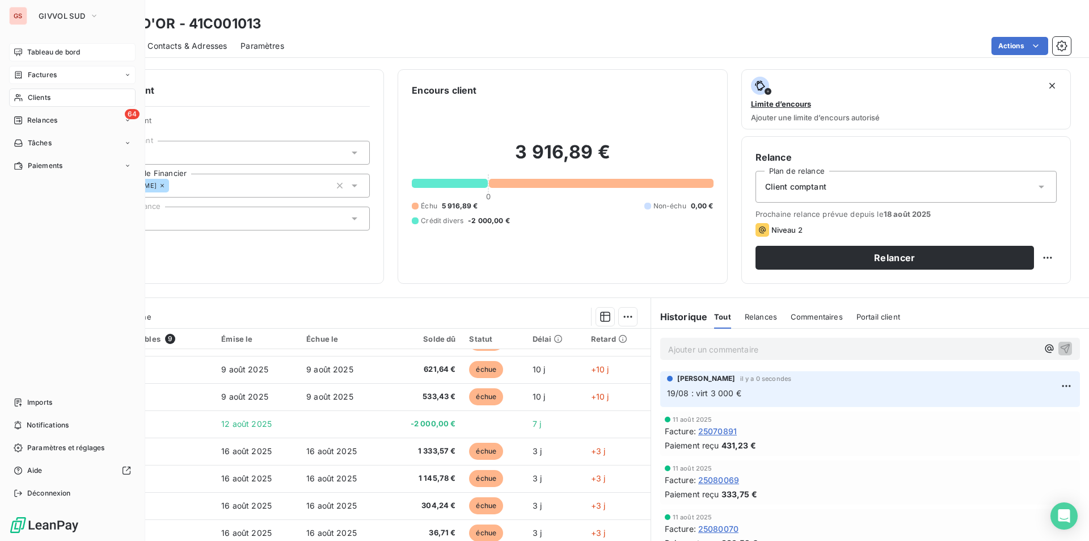
click at [32, 48] on span "Tableau de bord" at bounding box center [53, 52] width 53 height 10
